Goal: Communication & Community: Answer question/provide support

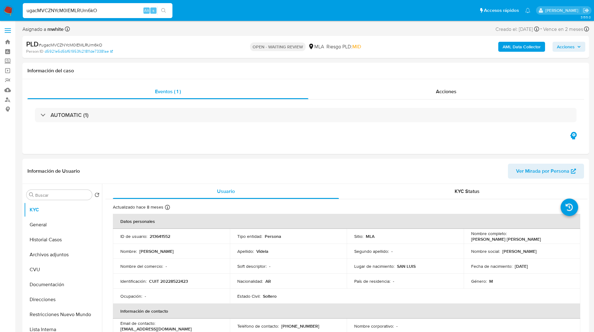
select select "10"
click at [208, 8] on ul "Pausado Ver notificaciones ugacMVCZNYcM0lEMLRUrn6kO Alt s Accesos rápidos Presi…" at bounding box center [277, 10] width 514 height 16
select select "10"
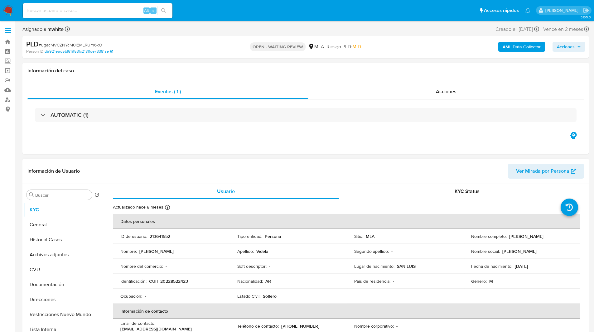
click at [175, 278] on p "CUIT 20228522423" at bounding box center [168, 281] width 39 height 6
copy p "20228522423"
click at [204, 16] on ul "Pausado Ver notificaciones Alt s Accesos rápidos Presiona las siguientes teclas…" at bounding box center [277, 10] width 514 height 16
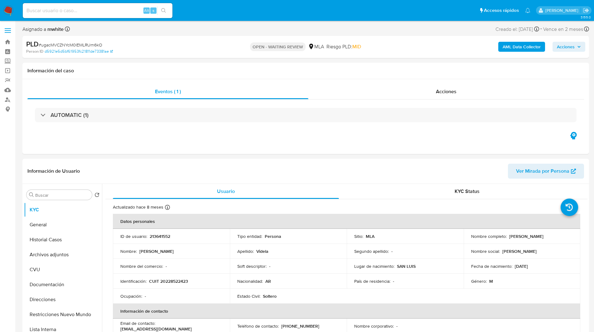
click at [192, 7] on ul "Pausado Ver notificaciones Alt s Accesos rápidos Presiona las siguientes teclas…" at bounding box center [277, 10] width 514 height 16
click at [210, 12] on ul "Pausado Ver notificaciones Alt s Accesos rápidos Presiona las siguientes teclas…" at bounding box center [277, 10] width 514 height 16
click at [370, 71] on h1 "Información del caso" at bounding box center [305, 71] width 556 height 6
click at [362, 68] on h1 "Información del caso" at bounding box center [305, 71] width 556 height 6
click at [304, 75] on div "Información del caso" at bounding box center [305, 71] width 566 height 17
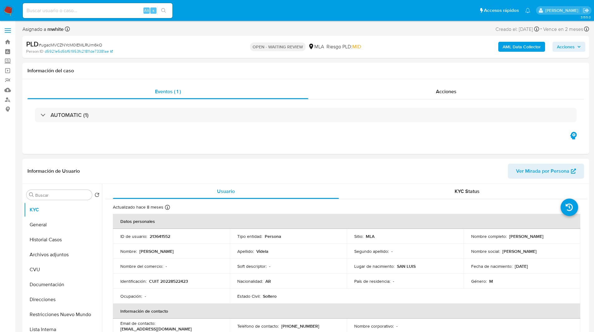
click at [176, 283] on p "CUIT 20228522423" at bounding box center [168, 281] width 39 height 6
copy p "20228522423"
click at [198, 12] on ul "Pausado Ver notificaciones Alt s Accesos rápidos Presiona las siguientes teclas…" at bounding box center [277, 10] width 514 height 16
click at [210, 5] on ul "Pausado Ver notificaciones Alt s Accesos rápidos Presiona las siguientes teclas…" at bounding box center [277, 10] width 514 height 16
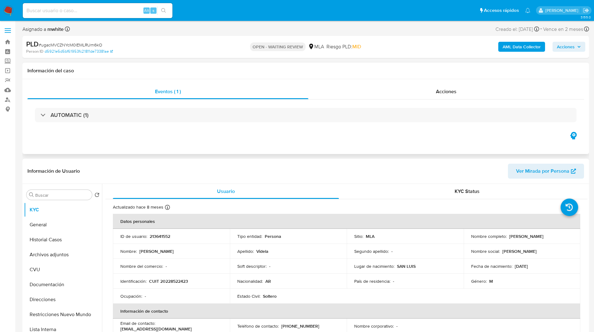
click at [293, 140] on div "Eventos ( 1 ) Acciones AUTOMATIC (1)" at bounding box center [305, 116] width 566 height 75
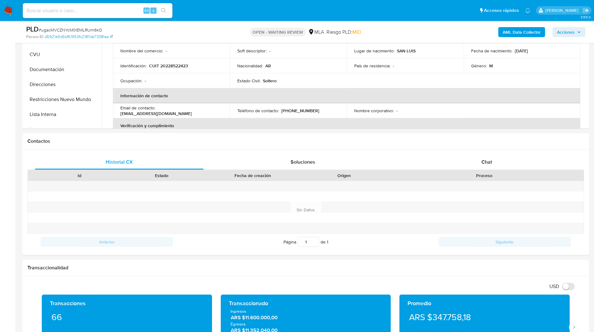
scroll to position [204, 0]
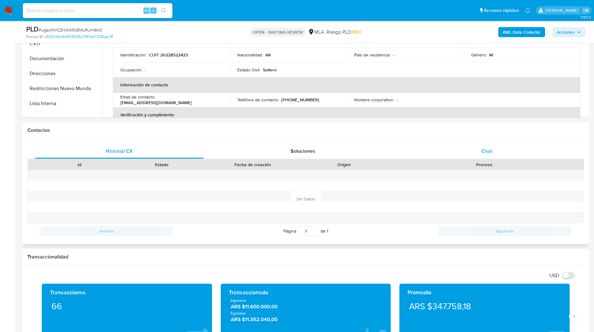
click at [480, 154] on div "Chat" at bounding box center [486, 151] width 169 height 15
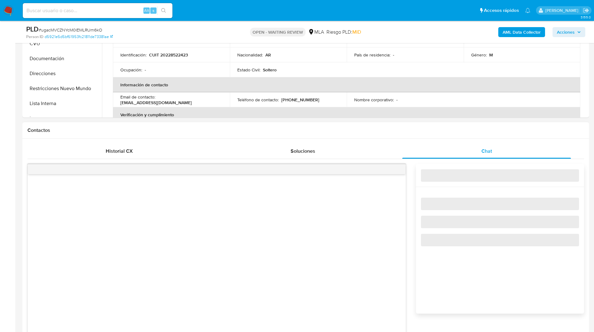
click at [369, 127] on h1 "Contactos" at bounding box center [305, 130] width 556 height 6
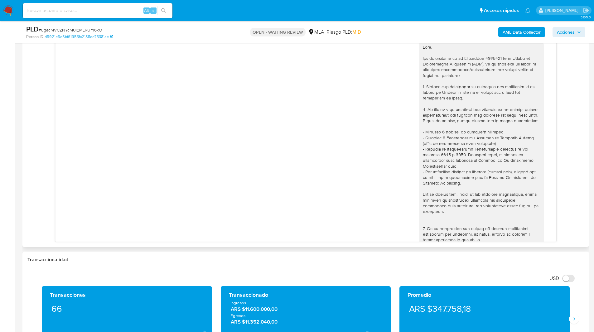
scroll to position [235, 0]
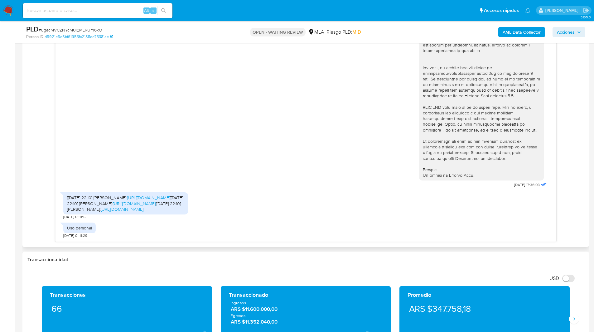
click at [49, 194] on div "18/08/2025 17:36:08 [20/8, 22:10] Eli: https://acrobat.adobe.com/id/urn:aaid:sc…" at bounding box center [305, 133] width 556 height 218
click at [74, 30] on span "# ugacMVCZNYcM0lEMLRUrn6kO" at bounding box center [71, 30] width 64 height 6
copy span "ugacMVCZNYcM0lEMLRUrn6kO"
click at [4, 9] on img at bounding box center [8, 10] width 11 height 11
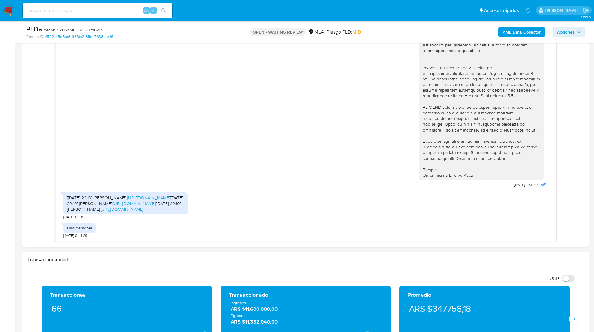
click at [331, 12] on ul "Pausado Ver notificaciones Alt s Accesos rápidos Presiona las siguientes teclas…" at bounding box center [277, 10] width 514 height 16
click at [84, 28] on span "# ugacMVCZNYcM0lEMLRUrn6kO" at bounding box center [71, 30] width 64 height 6
copy span "ugacMVCZNYcM0lEMLRUrn6kO"
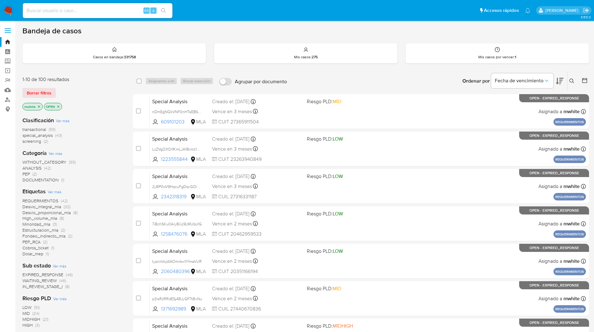
click at [571, 79] on icon at bounding box center [571, 81] width 5 height 5
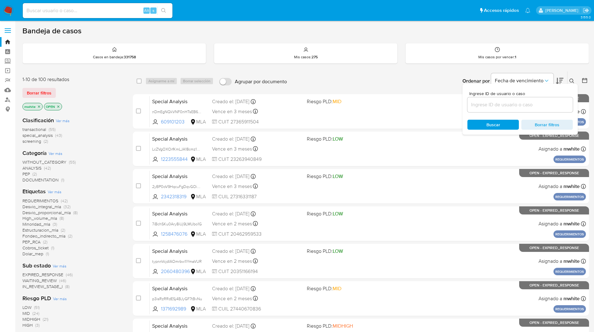
click at [491, 103] on input at bounding box center [519, 105] width 105 height 8
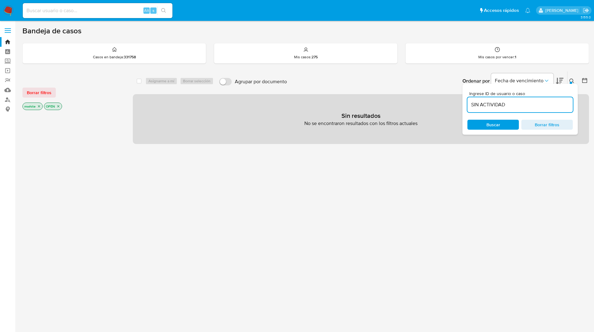
drag, startPoint x: 473, startPoint y: 104, endPoint x: 539, endPoint y: 108, distance: 66.5
click at [539, 108] on input "SIN ACTIVIDAD" at bounding box center [519, 105] width 105 height 8
paste input "ugacMVCZNYcM0lEMLRUrn6kO"
click at [476, 106] on input "SugacMVCZNYcM0lEMLRUrn6kO" at bounding box center [519, 105] width 105 height 8
type input "ugacMVCZNYcM0lEMLRUrn6kO"
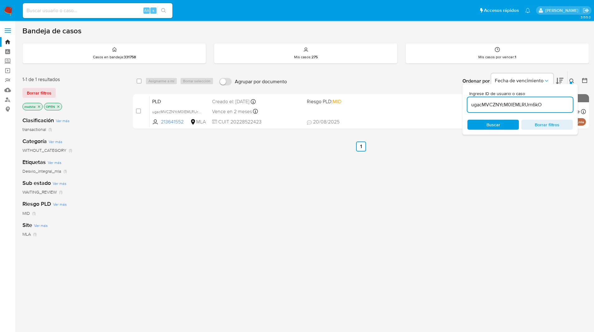
click at [136, 81] on div "select-all-cases-checkbox Asignarme a mí Borrar selección Agrupar por documento…" at bounding box center [361, 80] width 456 height 19
click at [148, 80] on div "Asignarme a mí Borrar selección" at bounding box center [180, 80] width 71 height 7
click at [141, 80] on input "checkbox" at bounding box center [139, 81] width 5 height 5
checkbox input "true"
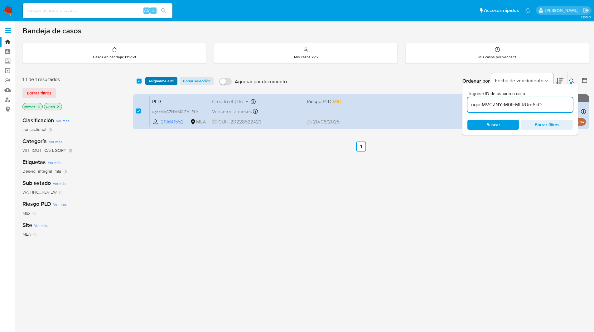
click at [164, 79] on span "Asignarme a mí" at bounding box center [161, 81] width 26 height 6
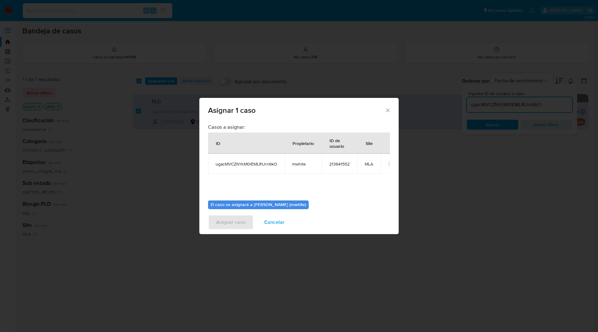
click at [298, 164] on span "mwhite" at bounding box center [303, 164] width 22 height 6
copy span "mwhite"
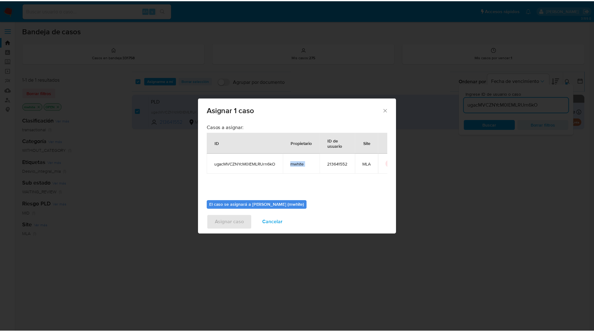
scroll to position [32, 0]
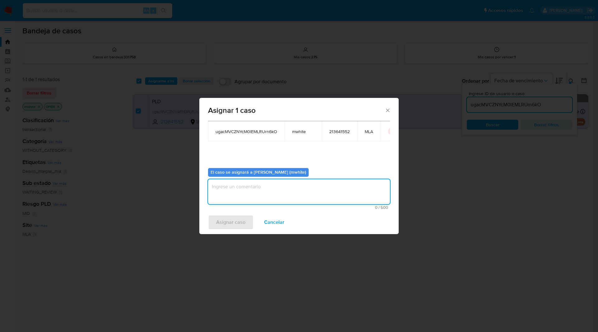
click at [252, 191] on textarea "assign-modal" at bounding box center [299, 191] width 182 height 25
paste textarea "mwhite"
type textarea "mwhite"
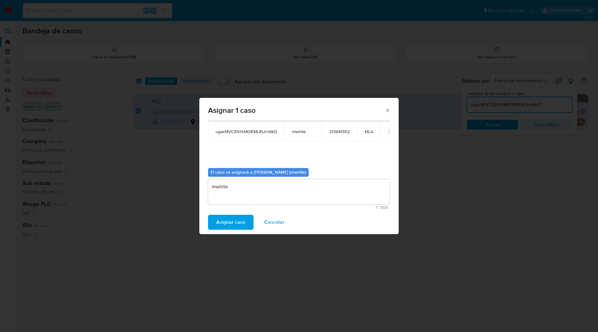
click at [238, 217] on span "Asignar caso" at bounding box center [230, 222] width 29 height 14
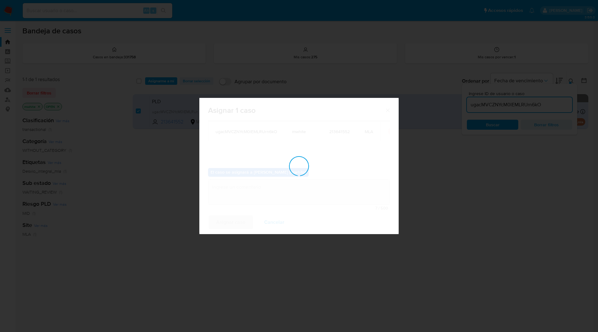
checkbox input "false"
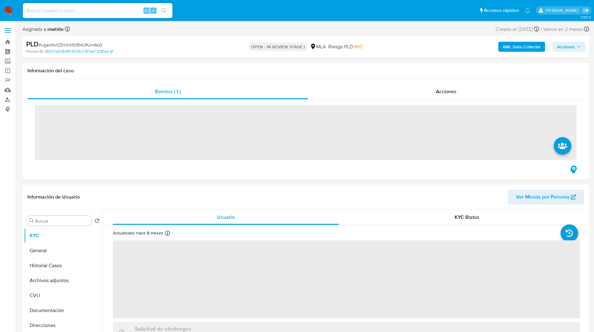
click at [189, 11] on ul "Pausado Ver notificaciones Alt s Accesos rápidos Presiona las siguientes teclas…" at bounding box center [277, 10] width 514 height 16
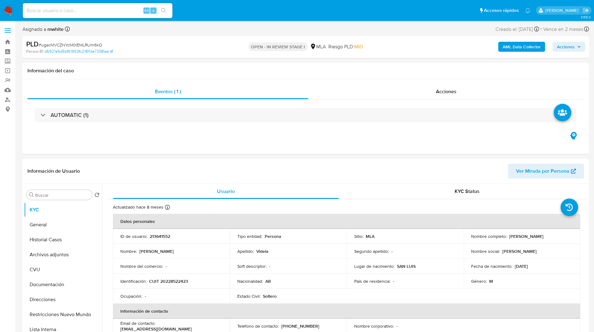
select select "10"
click at [180, 32] on div "Asignado a mwhite Asignado el: [DATE] 14:15:41 Creado el: [DATE] Creado el: [DA…" at bounding box center [305, 30] width 566 height 11
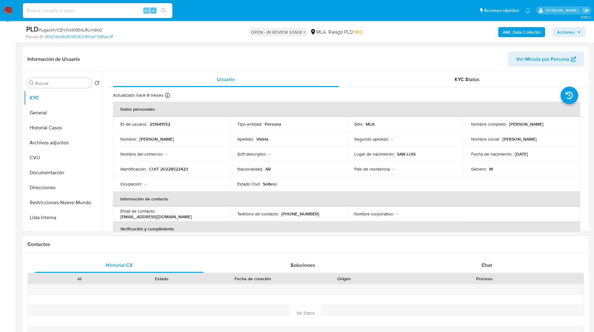
scroll to position [90, 0]
click at [488, 257] on div "Chat" at bounding box center [486, 264] width 169 height 15
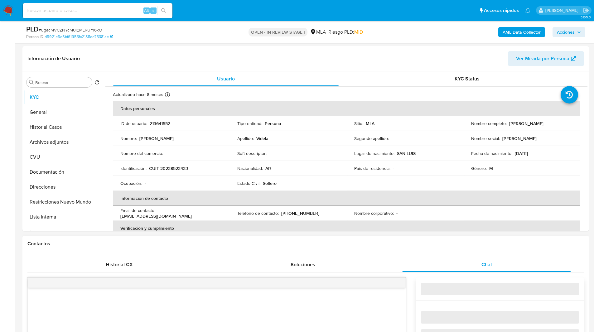
click at [449, 241] on h1 "Contactos" at bounding box center [305, 244] width 556 height 6
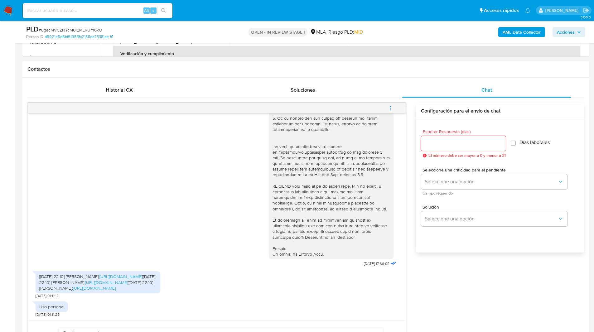
scroll to position [265, 0]
click at [474, 296] on div "18/08/2025 17:36:08 [20/8, 22:10] Eli: https://acrobat.adobe.com/id/urn:aaid:sc…" at bounding box center [305, 242] width 556 height 279
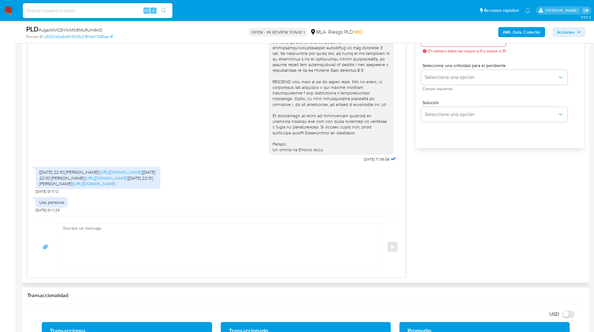
scroll to position [370, 0]
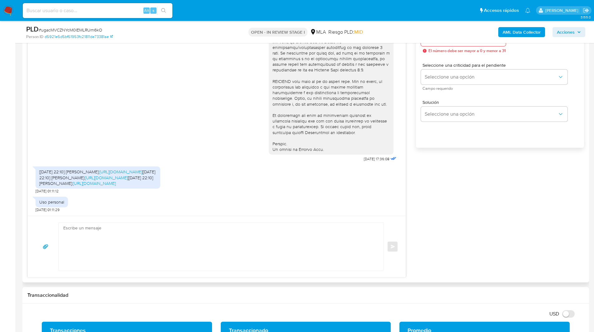
click at [462, 186] on div "18/08/2025 17:36:08 [20/8, 22:10] Eli: https://acrobat.adobe.com/id/urn:aaid:sc…" at bounding box center [305, 137] width 556 height 279
click at [120, 243] on textarea at bounding box center [219, 247] width 312 height 48
paste textarea "Hola, Esperamos que te encuentres muy bien. Te consultamos si tuviste oportunid…"
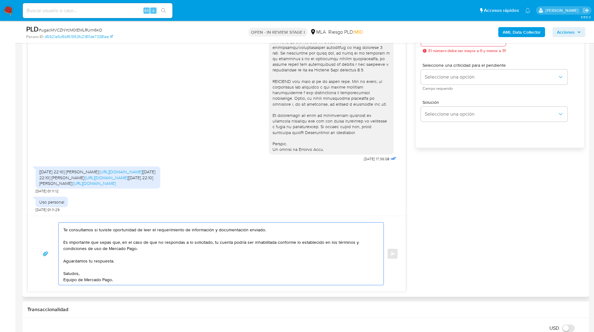
scroll to position [8, 0]
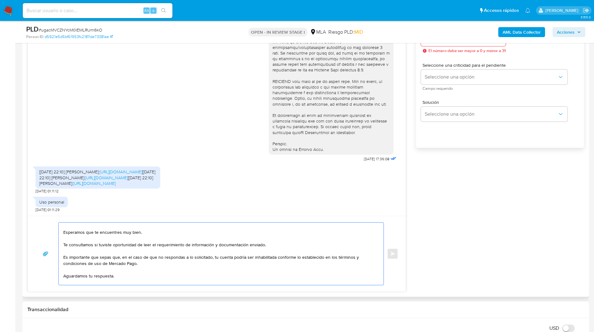
click at [177, 277] on textarea "Hola, Esperamos que te encuentres muy bien. Te consultamos si tuviste oportunid…" at bounding box center [219, 254] width 312 height 62
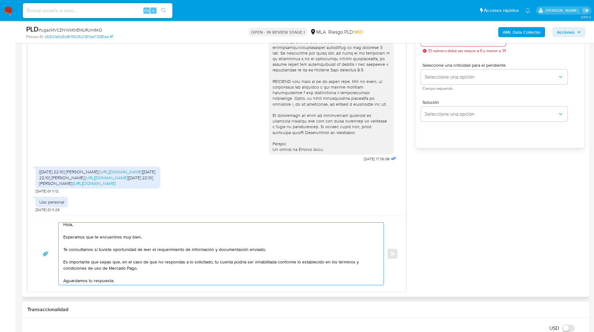
scroll to position [3, 0]
click at [150, 264] on textarea "Hola, Esperamos que te encuentres muy bien. Te consultamos si tuviste oportunid…" at bounding box center [219, 254] width 312 height 62
drag, startPoint x: 70, startPoint y: 250, endPoint x: 289, endPoint y: 251, distance: 219.1
click at [289, 251] on textarea "Hola, Esperamos que te encuentres muy bien. Te consultamos si tuviste oportunid…" at bounding box center [219, 254] width 312 height 62
type textarea "Hola, Esperamos que te encuentres muy bien. Te solicitamos que presentes la doc…"
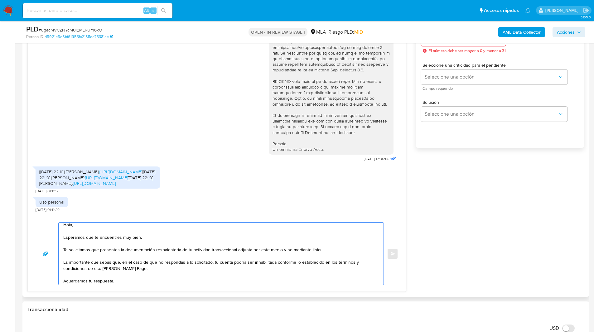
click at [443, 47] on div "Esperar Respuesta (días) El número debe ser mayor a 0 y menor a 31" at bounding box center [463, 39] width 85 height 28
click at [437, 43] on div at bounding box center [463, 38] width 85 height 15
click at [437, 44] on div at bounding box center [463, 38] width 85 height 15
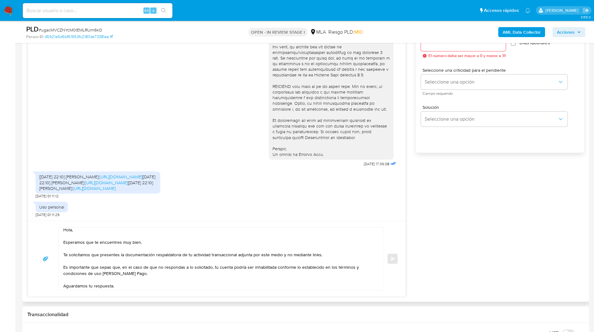
click at [440, 50] on div at bounding box center [463, 43] width 85 height 15
click at [434, 47] on input "Esperar Respuesta (días)" at bounding box center [463, 44] width 85 height 8
type input "1"
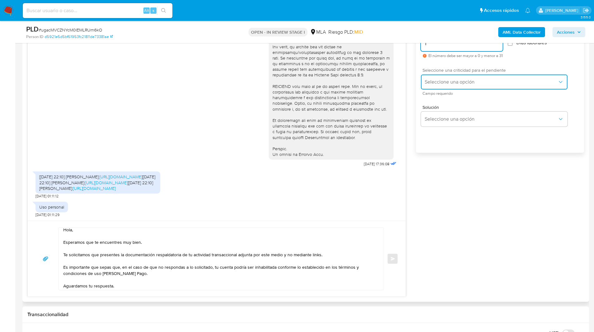
click at [447, 79] on span "Seleccione una opción" at bounding box center [491, 82] width 133 height 6
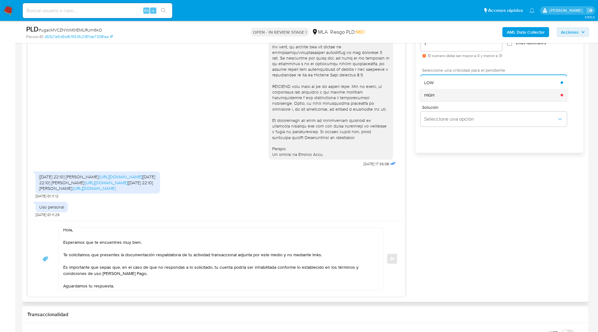
click at [436, 96] on div "HIGH" at bounding box center [493, 95] width 137 height 12
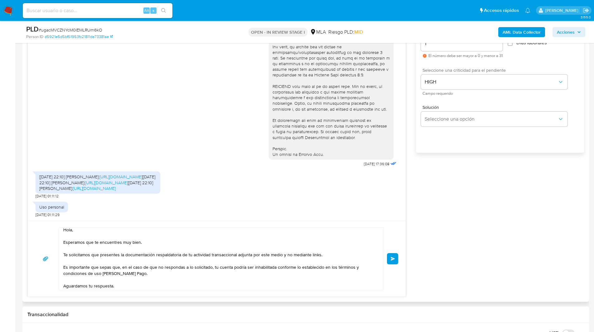
click at [389, 259] on button "Enviar" at bounding box center [392, 258] width 11 height 11
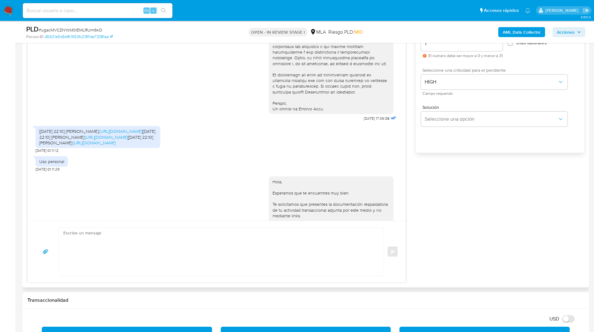
scroll to position [349, 0]
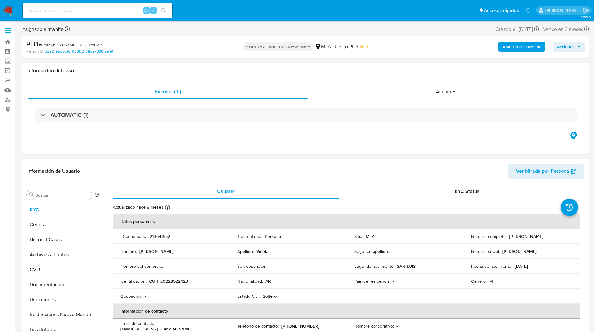
select select "10"
click at [329, 75] on div "Información del caso" at bounding box center [305, 71] width 566 height 17
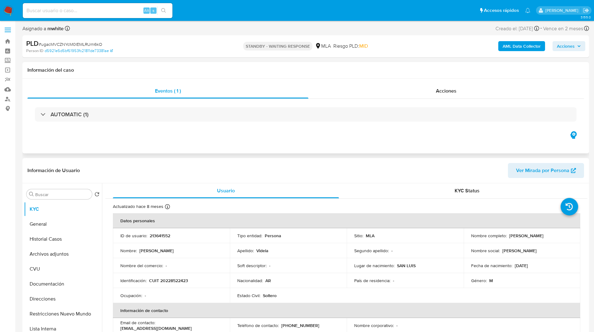
click at [312, 74] on div "Información del caso" at bounding box center [305, 70] width 566 height 17
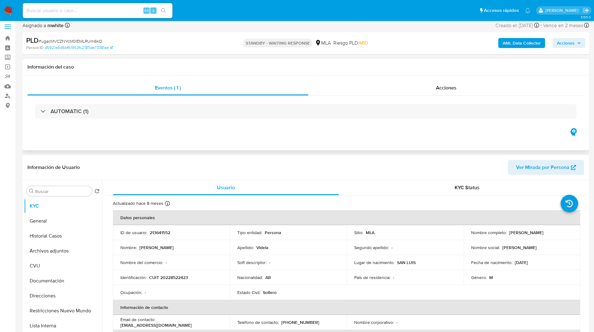
click at [295, 67] on h1 "Información del caso" at bounding box center [305, 67] width 556 height 6
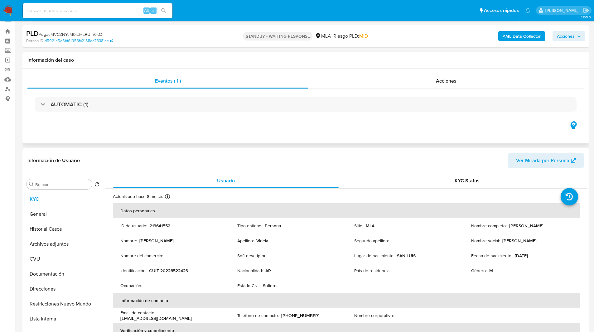
scroll to position [11, 0]
click at [211, 64] on div "Información del caso" at bounding box center [305, 60] width 566 height 17
click at [234, 126] on div "Eventos ( 1 ) Acciones AUTOMATIC (1)" at bounding box center [305, 105] width 566 height 75
click at [285, 128] on div "Eventos ( 1 ) Acciones AUTOMATIC (1)" at bounding box center [305, 105] width 566 height 75
click at [370, 19] on nav "Pausado Ver notificaciones Alt s Accesos rápidos Presiona las siguientes teclas…" at bounding box center [297, 10] width 594 height 21
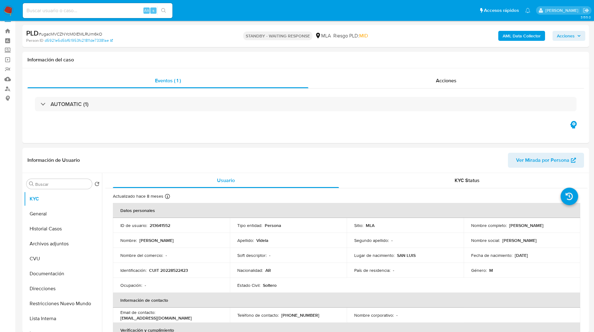
click at [293, 20] on nav "Pausado Ver notificaciones Alt s Accesos rápidos Presiona las siguientes teclas…" at bounding box center [297, 10] width 594 height 21
click at [281, 14] on ul "Pausado Ver notificaciones Alt s Accesos rápidos Presiona las siguientes teclas…" at bounding box center [277, 10] width 514 height 16
click at [427, 30] on div "AML Data Collector Acciones" at bounding box center [493, 36] width 185 height 15
click at [399, 34] on div "PLD # ugacMVCZNYcM0lEMLRUrn6kO Person ID d5921e5d5bf61953fc21811de73381ae STAND…" at bounding box center [305, 36] width 566 height 22
click at [401, 29] on div "AML Data Collector Acciones" at bounding box center [493, 36] width 185 height 15
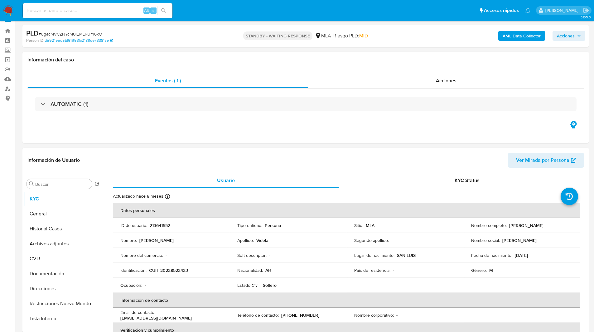
click at [95, 7] on input at bounding box center [98, 11] width 150 height 8
paste input "Zt3PhGzV1CGbagRoru83aUC0"
type input "Zt3PhGzV1CGbagRoru83aUC0"
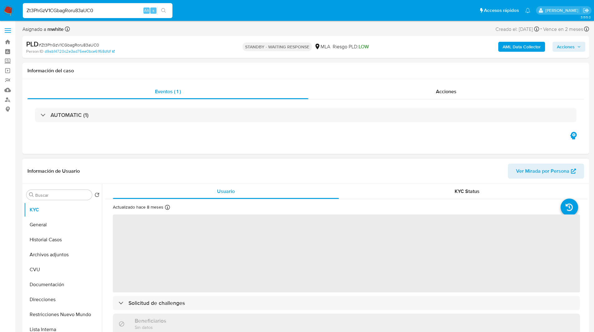
click at [172, 173] on header "Información de Usuario Ver Mirada por Persona" at bounding box center [305, 171] width 556 height 15
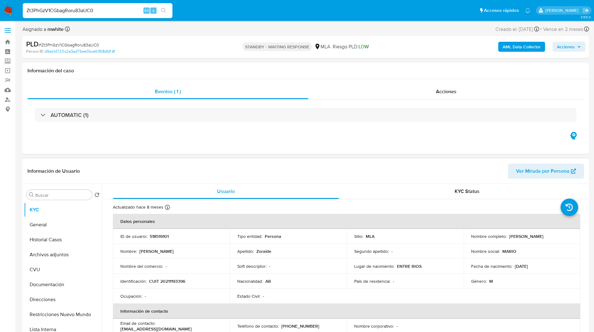
select select "10"
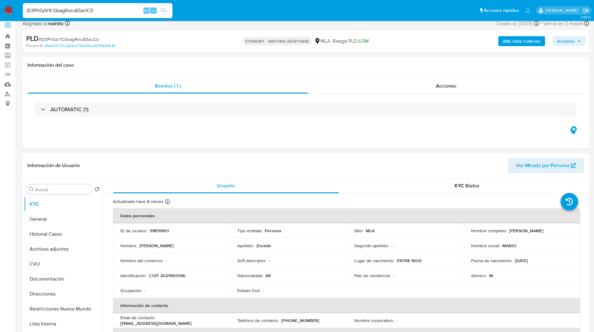
scroll to position [6, 0]
click at [159, 230] on p "518519101" at bounding box center [159, 231] width 19 height 6
copy p "518519101"
click at [175, 168] on header "Información de Usuario Ver Mirada por Persona" at bounding box center [305, 165] width 556 height 15
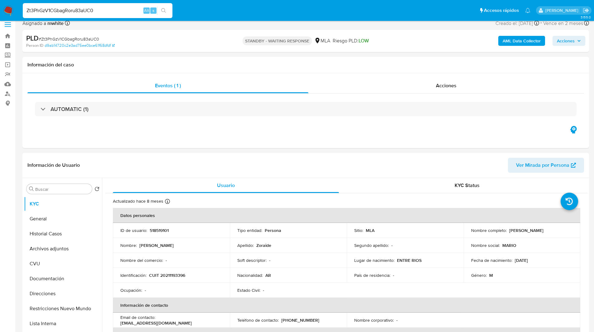
scroll to position [0, 0]
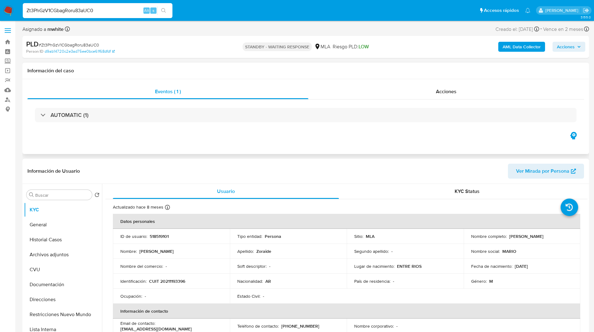
click at [154, 71] on h1 "Información del caso" at bounding box center [305, 71] width 556 height 6
click at [167, 284] on p "CUIT 20211193396" at bounding box center [167, 281] width 36 height 6
copy p "20211193396"
click at [211, 79] on div "Eventos ( 1 ) Acciones AUTOMATIC (1)" at bounding box center [305, 116] width 566 height 75
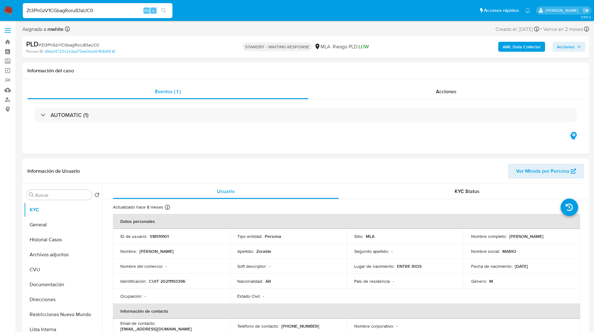
click at [219, 10] on ul "Pausado Ver notificaciones Zt3PhGzV1CGbagRoru83aUC0 Alt s Accesos rápidos Presi…" at bounding box center [277, 10] width 514 height 16
click at [427, 50] on div "AML Data Collector Acciones" at bounding box center [493, 47] width 185 height 15
click at [175, 281] on p "CUIT 20211193396" at bounding box center [167, 281] width 36 height 6
copy p "20211193396"
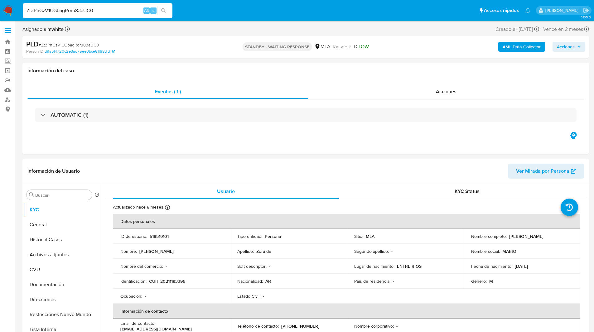
click at [219, 9] on ul "Pausado Ver notificaciones Zt3PhGzV1CGbagRoru83aUC0 Alt s Accesos rápidos Presi…" at bounding box center [277, 10] width 514 height 16
click at [216, 29] on div "Asignado a mwhite Asignado el: 18/08/2025 14:15:48 Creado el: 12/08/2025 Creado…" at bounding box center [305, 30] width 566 height 11
click at [356, 151] on div "Eventos ( 1 ) Acciones AUTOMATIC (1)" at bounding box center [305, 116] width 566 height 75
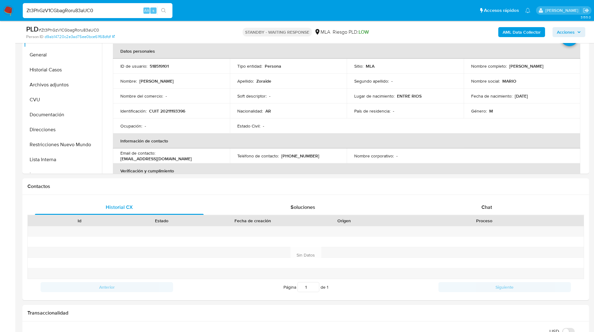
scroll to position [148, 0]
click at [452, 193] on div "Contactos" at bounding box center [305, 186] width 566 height 17
click at [489, 203] on span "Chat" at bounding box center [486, 206] width 11 height 7
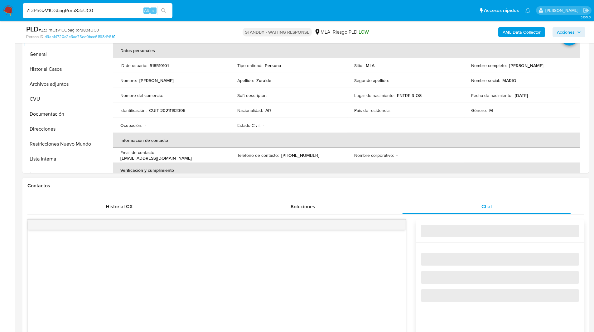
click at [425, 184] on h1 "Contactos" at bounding box center [305, 186] width 556 height 6
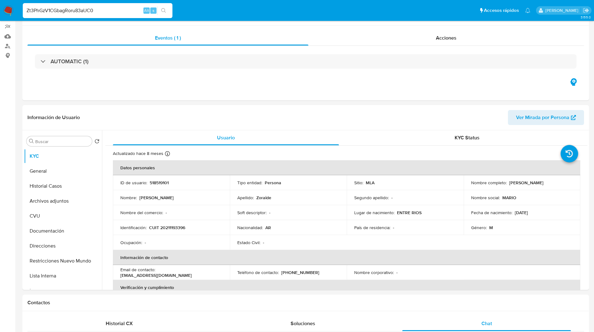
scroll to position [0, 0]
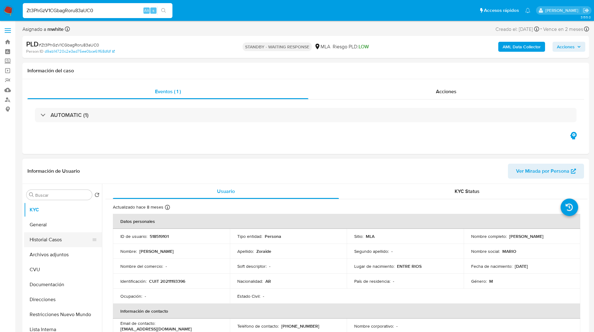
click at [51, 239] on button "Historial Casos" at bounding box center [60, 239] width 73 height 15
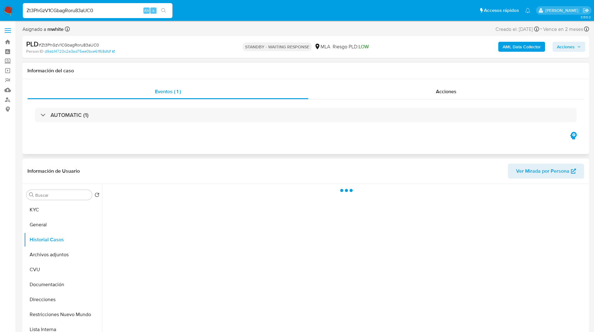
click at [158, 135] on div "Eventos ( 1 ) Acciones AUTOMATIC (1)" at bounding box center [305, 116] width 566 height 75
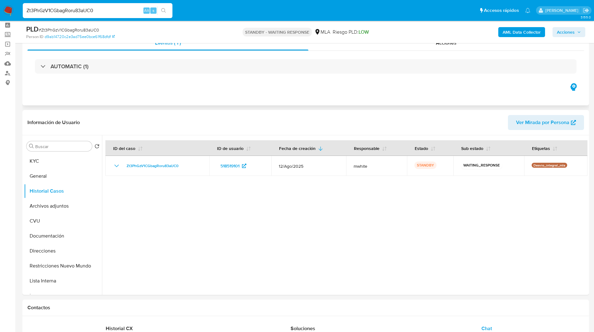
click at [146, 89] on div "Eventos ( 1 ) Acciones AUTOMATIC (1)" at bounding box center [305, 68] width 566 height 75
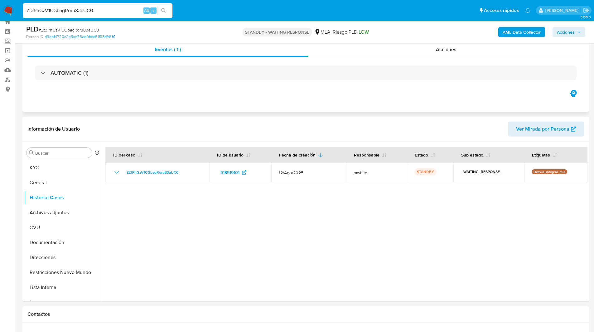
scroll to position [20, 0]
click at [46, 173] on button "KYC" at bounding box center [60, 168] width 73 height 15
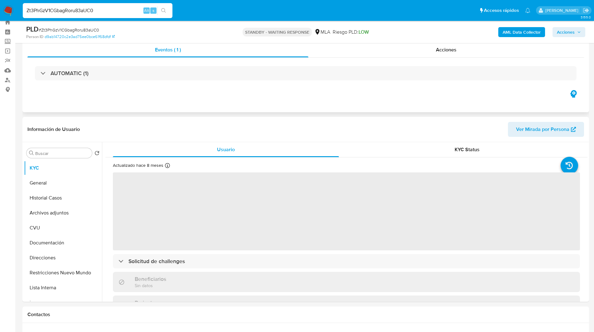
click at [137, 99] on div "Eventos ( 1 ) Acciones AUTOMATIC (1)" at bounding box center [305, 74] width 566 height 75
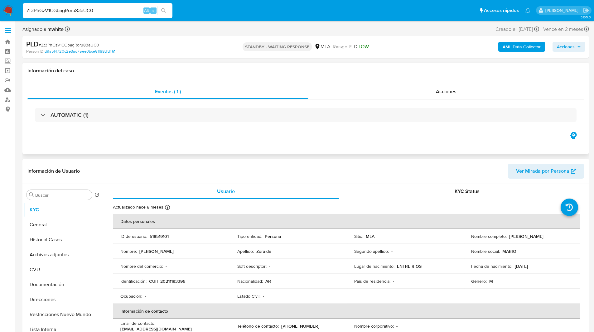
click at [106, 137] on div "Eventos ( 1 ) Acciones AUTOMATIC (1)" at bounding box center [305, 116] width 566 height 75
click at [137, 138] on div "Eventos ( 1 ) Acciones AUTOMATIC (1)" at bounding box center [305, 116] width 566 height 75
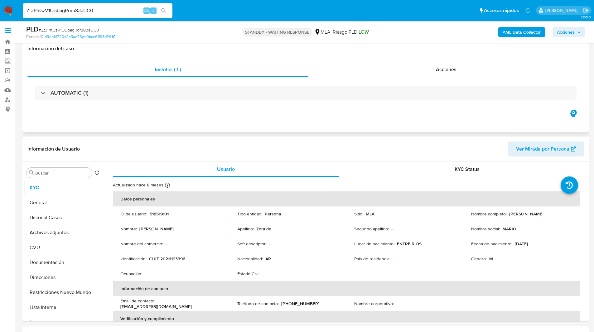
scroll to position [16, 0]
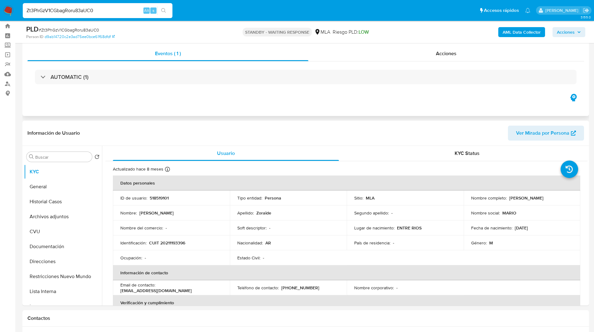
click at [127, 103] on div "Eventos ( 1 ) Acciones AUTOMATIC (1)" at bounding box center [305, 78] width 566 height 75
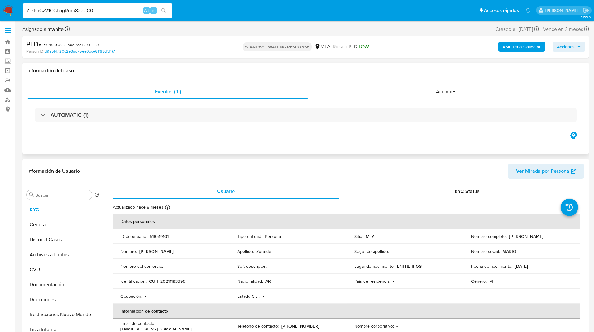
click at [132, 140] on div "Eventos ( 1 ) Acciones AUTOMATIC (1)" at bounding box center [305, 116] width 566 height 75
click at [120, 142] on div "Eventos ( 1 ) Acciones AUTOMATIC (1)" at bounding box center [305, 116] width 566 height 75
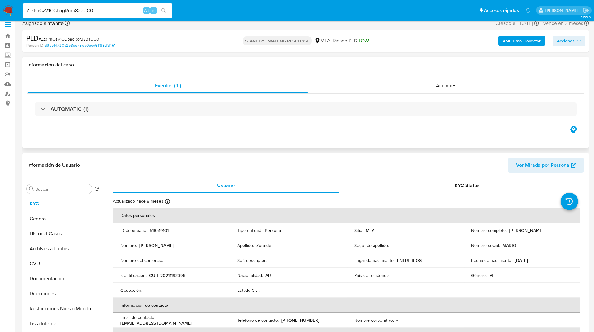
scroll to position [6, 0]
click at [132, 135] on div "Eventos ( 1 ) Acciones AUTOMATIC (1)" at bounding box center [305, 110] width 566 height 75
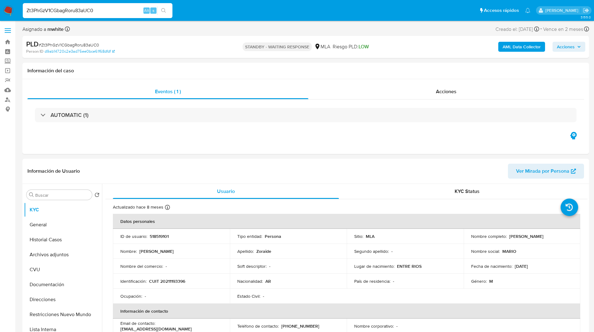
click at [306, 37] on div "PLD # Zt3PhGzV1CGbagRoru83aUC0 Person ID d9ab14720c2e3ad75ee0bce61f68dfdf STAND…" at bounding box center [305, 47] width 566 height 22
click at [323, 75] on div "Información del caso" at bounding box center [305, 71] width 566 height 17
click at [298, 74] on div "Información del caso" at bounding box center [305, 71] width 566 height 17
click at [186, 7] on ul "Pausado Ver notificaciones Zt3PhGzV1CGbagRoru83aUC0 Alt s Accesos rápidos Presi…" at bounding box center [277, 10] width 514 height 16
click at [375, 139] on div "Eventos ( 1 ) Acciones AUTOMATIC (1)" at bounding box center [305, 116] width 566 height 75
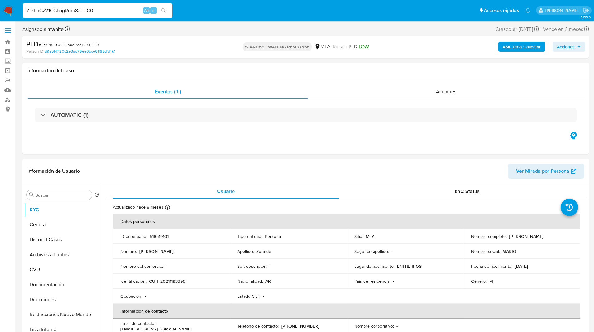
click at [195, 7] on ul "Pausado Ver notificaciones Zt3PhGzV1CGbagRoru83aUC0 Alt s Accesos rápidos Presi…" at bounding box center [277, 10] width 514 height 16
click at [208, 12] on ul "Pausado Ver notificaciones Zt3PhGzV1CGbagRoru83aUC0 Alt s Accesos rápidos Presi…" at bounding box center [277, 10] width 514 height 16
click at [374, 141] on div "Eventos ( 1 ) Acciones AUTOMATIC (1)" at bounding box center [305, 116] width 566 height 75
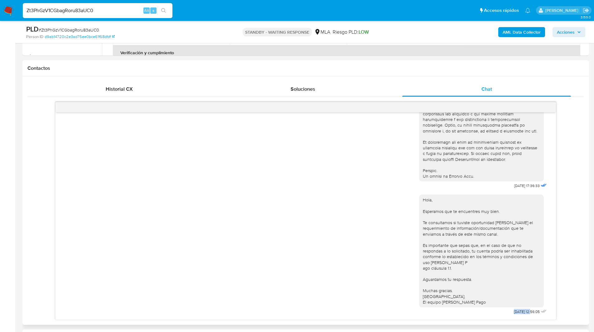
drag, startPoint x: 520, startPoint y: 311, endPoint x: 498, endPoint y: 313, distance: 22.5
click at [498, 313] on div "Hola, Esperamos que te encuentres muy bien. Te consultamos si tuviste oportunid…" at bounding box center [483, 253] width 129 height 126
copy span "22/08/2025"
click at [338, 69] on h1 "Contactos" at bounding box center [305, 68] width 556 height 6
click at [334, 76] on div "Contactos" at bounding box center [305, 68] width 566 height 17
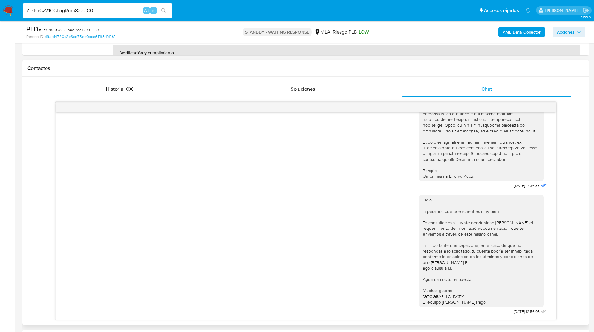
click at [215, 60] on div "Contactos" at bounding box center [305, 68] width 566 height 17
click at [210, 64] on div "Contactos" at bounding box center [305, 68] width 566 height 17
click at [312, 72] on div "Contactos" at bounding box center [305, 68] width 566 height 17
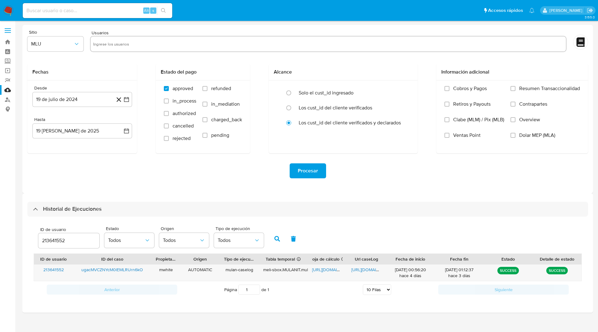
select select "10"
click at [59, 237] on input "213641552" at bounding box center [68, 241] width 61 height 8
type input "518519101"
click at [276, 235] on button "button" at bounding box center [277, 238] width 16 height 15
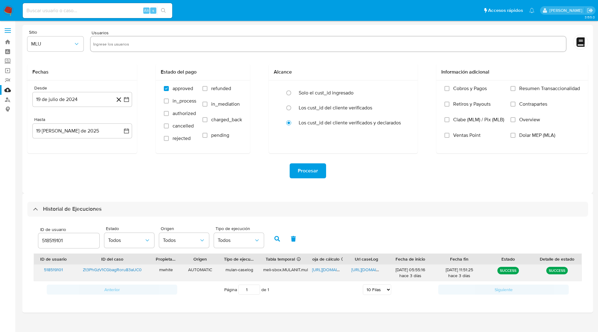
click at [326, 270] on span "[URL][DOMAIN_NAME]" at bounding box center [333, 270] width 43 height 6
click at [370, 270] on span "[URL][DOMAIN_NAME]" at bounding box center [373, 270] width 43 height 6
